Goal: Task Accomplishment & Management: Use online tool/utility

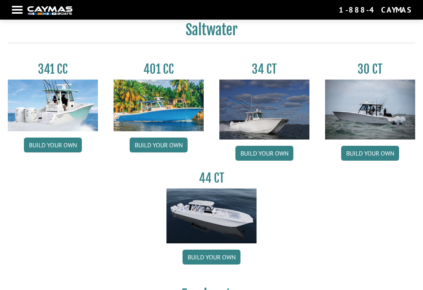
scroll to position [322, 0]
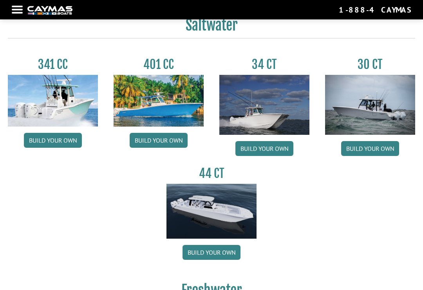
click at [57, 76] on div "341 CC Build your own" at bounding box center [53, 109] width 106 height 103
click at [52, 127] on img at bounding box center [53, 101] width 90 height 52
click at [42, 139] on link "Build your own" at bounding box center [53, 140] width 58 height 15
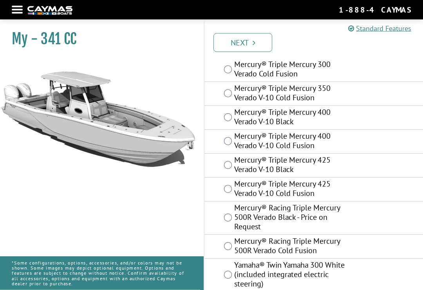
scroll to position [248, 0]
click at [324, 186] on label "Mercury® Triple Mercury 425 Verado V-10 Cold Fusion" at bounding box center [290, 189] width 112 height 21
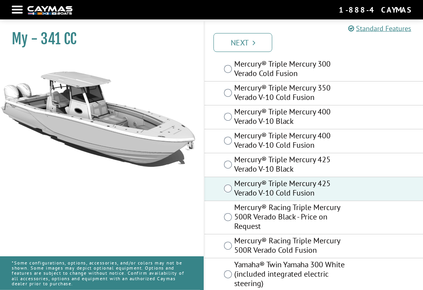
click at [259, 42] on link "Next" at bounding box center [242, 42] width 59 height 19
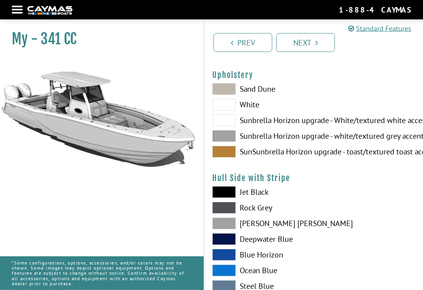
scroll to position [77, 0]
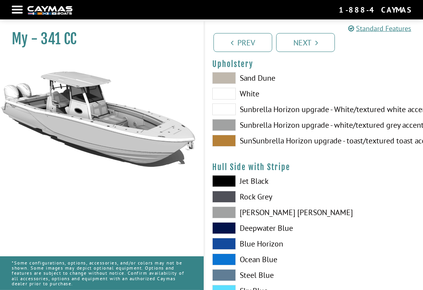
click at [382, 143] on div at bounding box center [368, 111] width 109 height 78
click at [230, 78] on span at bounding box center [224, 78] width 24 height 12
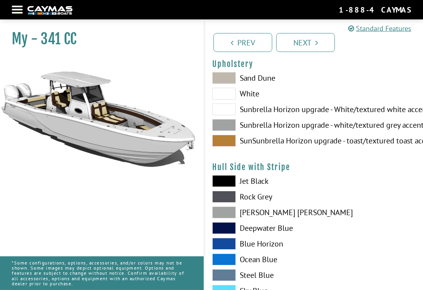
scroll to position [77, 0]
click at [236, 274] on label "Steel Blue" at bounding box center [259, 275] width 94 height 12
click at [235, 257] on span at bounding box center [224, 259] width 24 height 12
click at [322, 40] on link "Next" at bounding box center [305, 42] width 59 height 19
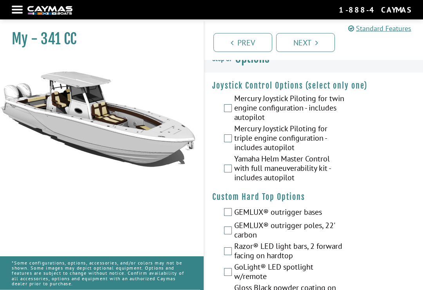
scroll to position [0, 0]
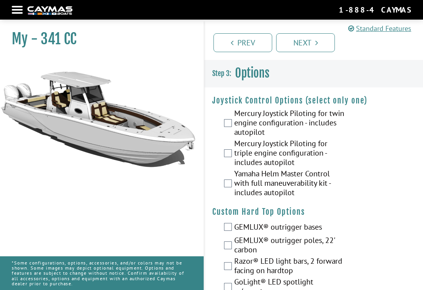
click at [326, 145] on label "Mercury Joystick Piloting for triple engine configuration - includes autopilot" at bounding box center [290, 154] width 112 height 30
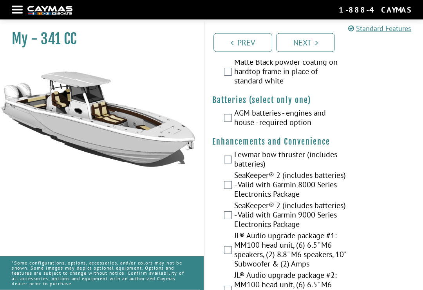
scroll to position [271, 0]
click at [310, 119] on label "AGM batteries - engines and house - required option" at bounding box center [290, 118] width 112 height 21
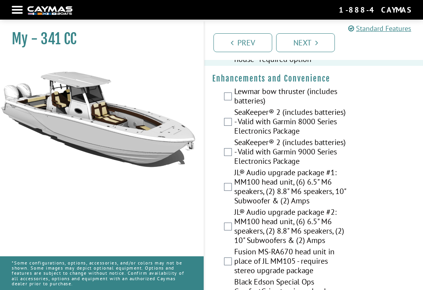
scroll to position [337, 0]
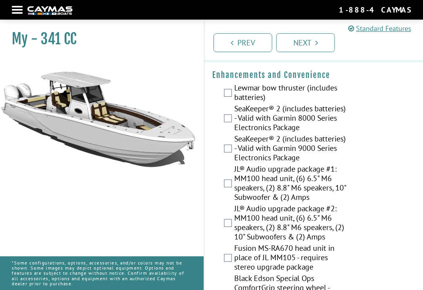
click at [325, 92] on label "Lewmar bow thruster (includes batteries)" at bounding box center [290, 93] width 112 height 21
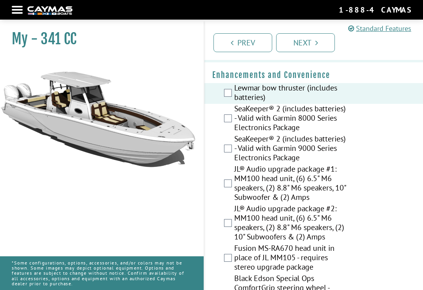
click at [323, 122] on label "SeaKeeper® 2 (includes batteries) - Valid with Garmin 8000 Series Electronics P…" at bounding box center [290, 119] width 112 height 30
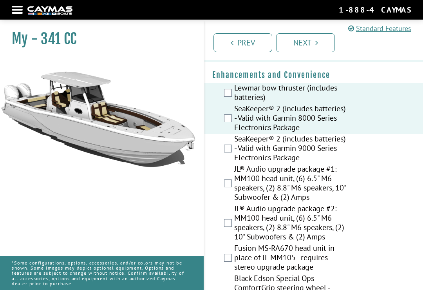
click at [324, 148] on label "SeaKeeper® 2 (includes batteries) - Valid with Garmin 9000 Series Electronics P…" at bounding box center [290, 149] width 112 height 30
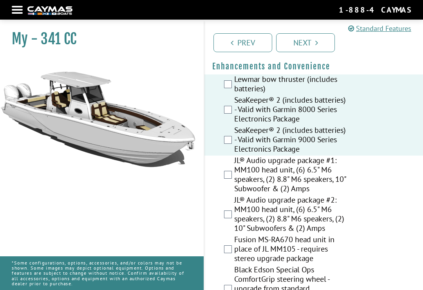
scroll to position [389, 0]
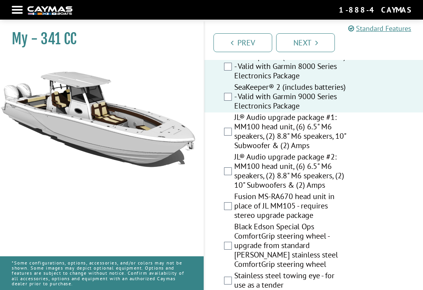
click at [316, 132] on label "JL® Audio upgrade package #1: MM100 head unit, (6) 6.5" M6 speakers, (2) 8.8" M…" at bounding box center [290, 132] width 112 height 40
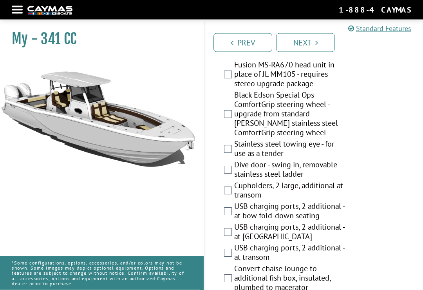
scroll to position [539, 0]
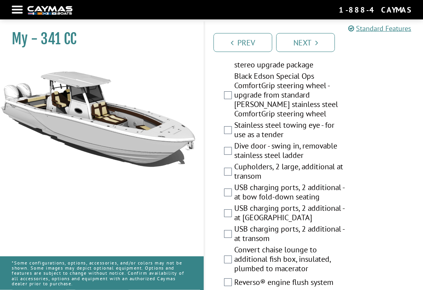
click at [330, 125] on label "Stainless steel towing eye - for use as a tender" at bounding box center [290, 131] width 112 height 21
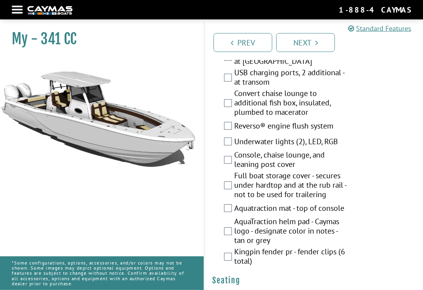
scroll to position [705, 0]
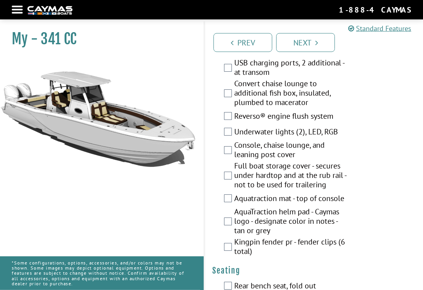
click at [329, 118] on label "Reverso® engine flush system" at bounding box center [290, 117] width 112 height 11
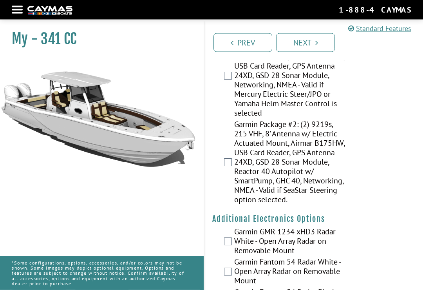
scroll to position [1599, 0]
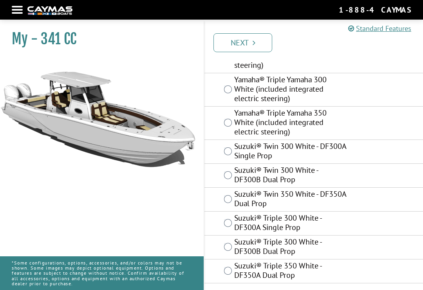
scroll to position [558, 0]
